Goal: Information Seeking & Learning: Learn about a topic

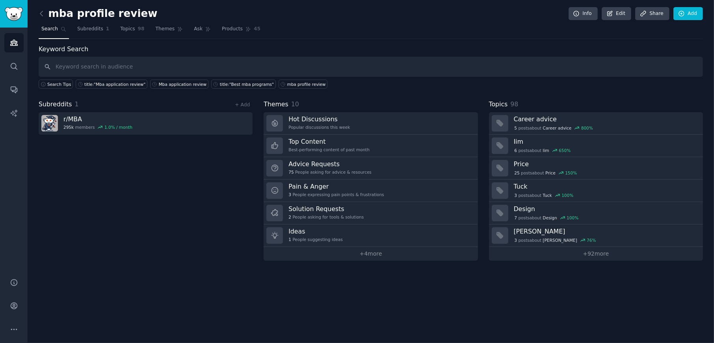
click at [170, 68] on input "text" at bounding box center [371, 67] width 664 height 20
click at [170, 67] on input "text" at bounding box center [371, 67] width 664 height 20
click at [164, 126] on link "r/ MBA 295k members 1.0 % / month" at bounding box center [146, 123] width 214 height 22
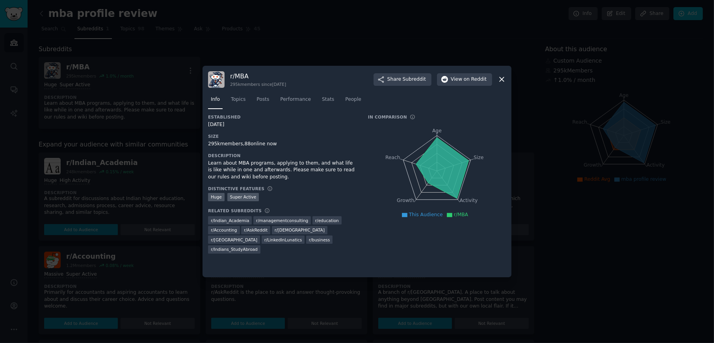
click at [500, 79] on icon at bounding box center [501, 79] width 8 height 8
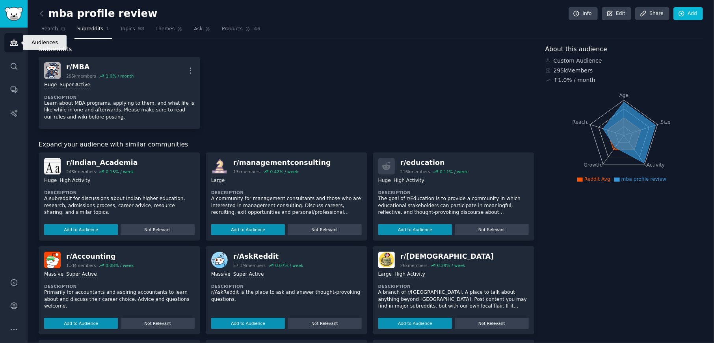
click at [8, 44] on link "Audiences" at bounding box center [13, 42] width 19 height 19
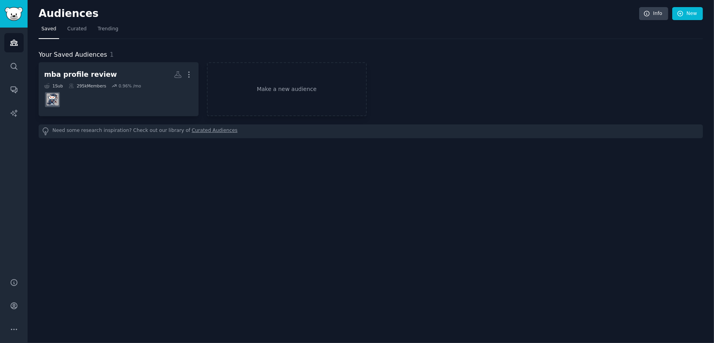
click at [84, 81] on h2 "mba profile review More" at bounding box center [118, 75] width 149 height 14
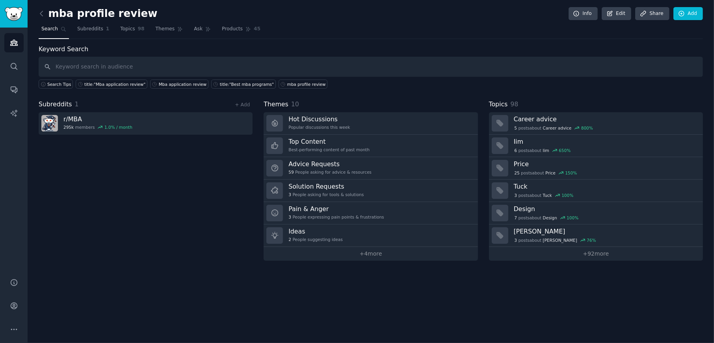
click at [222, 26] on span "Products" at bounding box center [232, 29] width 21 height 7
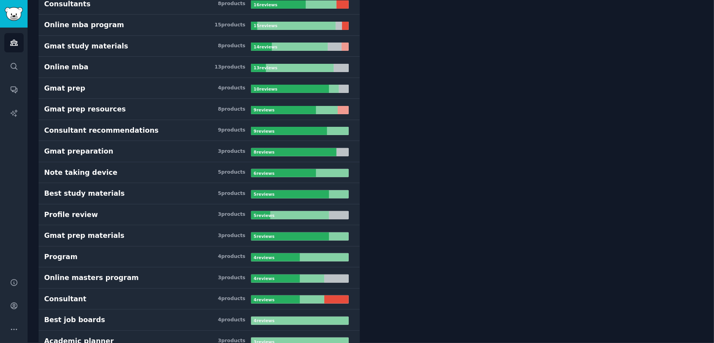
scroll to position [197, 0]
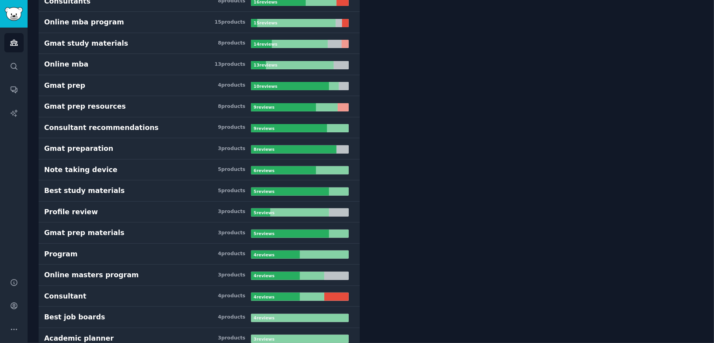
click at [117, 207] on h3 "Profile review 3 product s" at bounding box center [147, 212] width 207 height 10
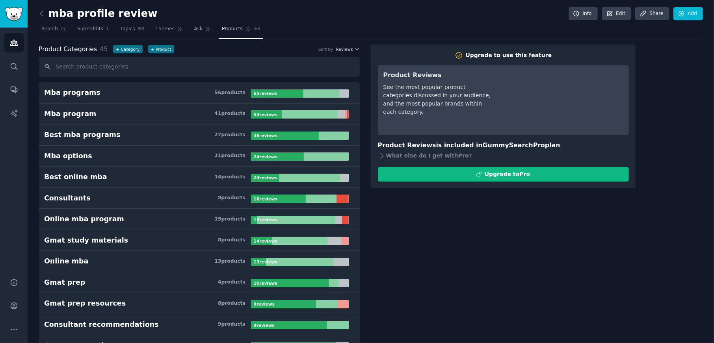
click at [201, 25] on link "Ask" at bounding box center [202, 31] width 22 height 16
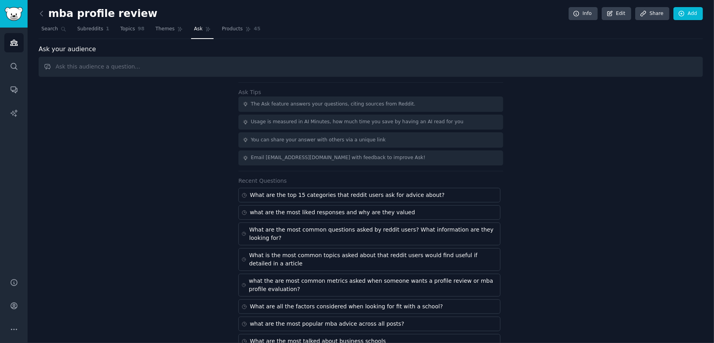
click at [166, 28] on link "Themes" at bounding box center [169, 31] width 33 height 16
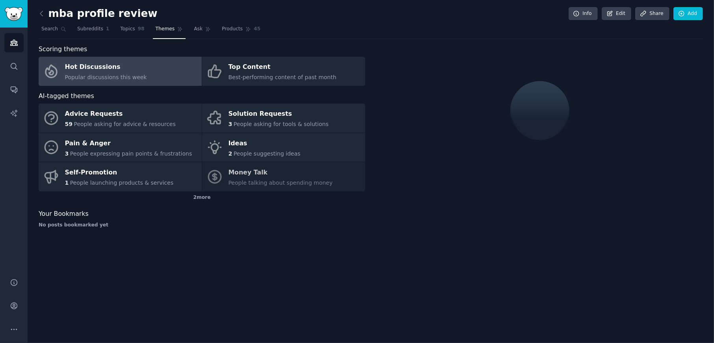
click at [282, 78] on span "Best-performing content of past month" at bounding box center [282, 77] width 108 height 6
